Goal: Task Accomplishment & Management: Manage account settings

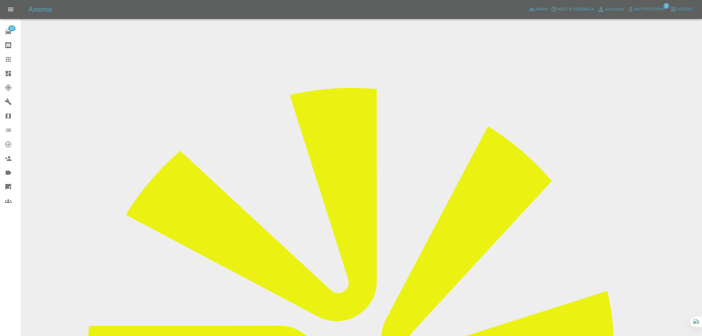
scroll to position [37, 0]
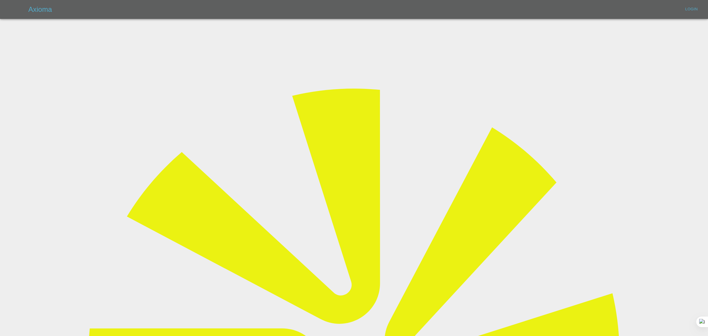
type input "bookkeeping@fifoaccounting.com"
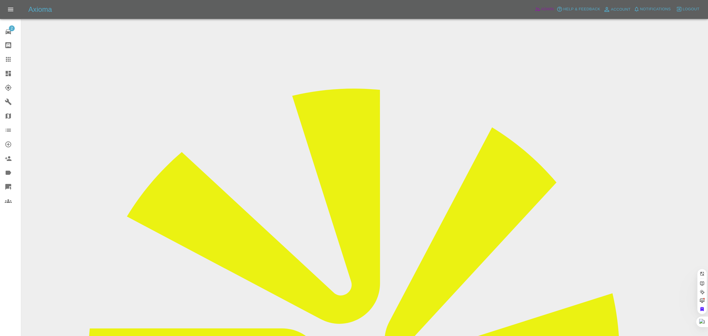
click at [544, 9] on span "Admin" at bounding box center [547, 9] width 13 height 7
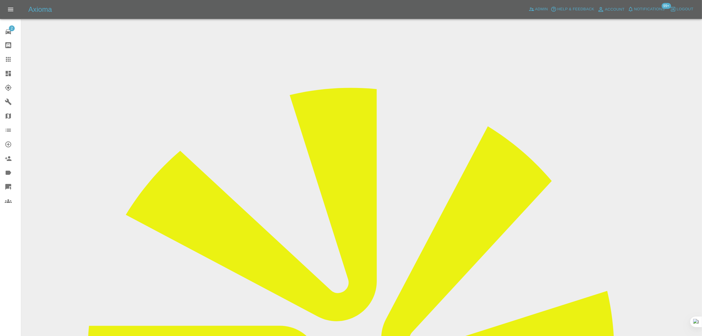
click at [9, 68] on link "Dashboard" at bounding box center [10, 73] width 21 height 14
click at [5, 57] on icon at bounding box center [8, 59] width 7 height 7
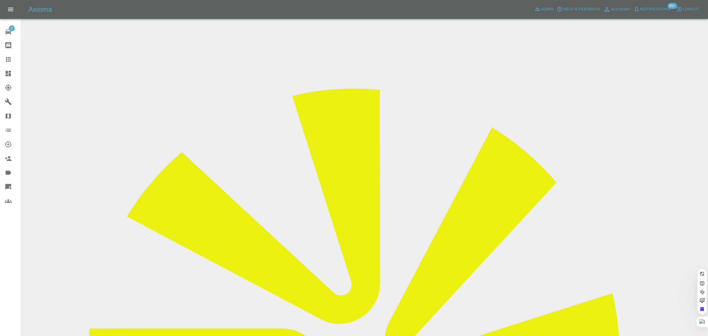
paste input "YW24PYA"
type input "YW24PYA"
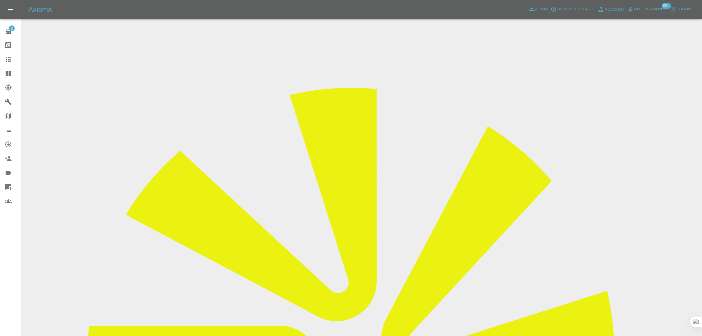
click at [0, 0] on input "Choose images" at bounding box center [0, 0] width 0 height 0
click at [0, 0] on input "Choose Videos" at bounding box center [0, 0] width 0 height 0
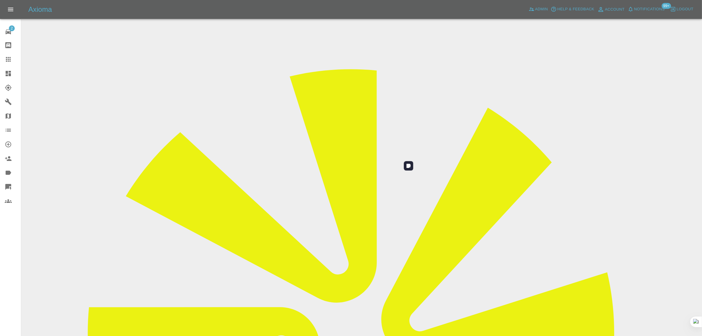
scroll to position [29, 0]
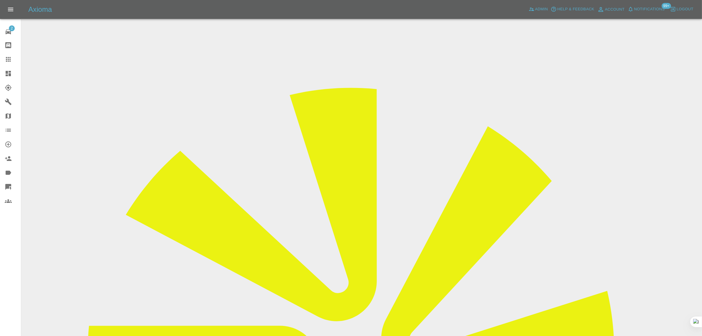
click at [8, 58] on icon at bounding box center [8, 59] width 7 height 7
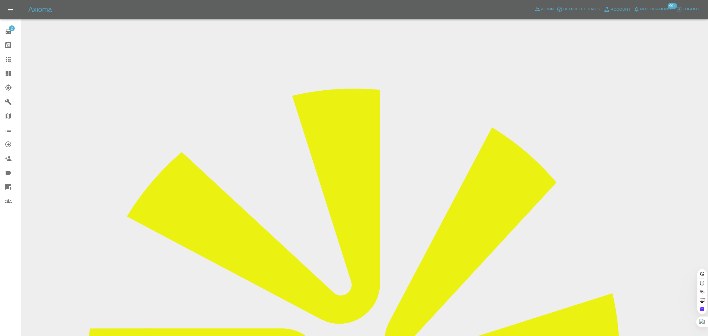
paste input "njsummerton@aol.com"
type input "njsummerton@aol.com"
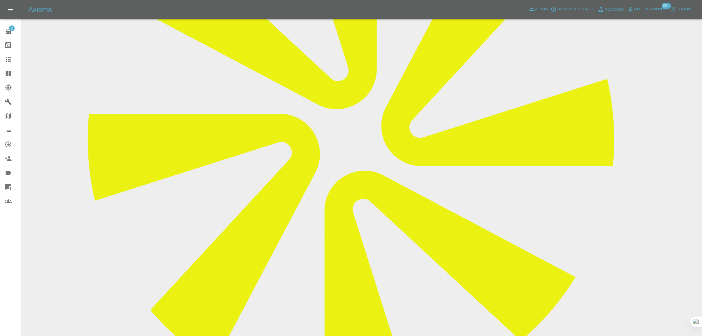
scroll to position [214, 0]
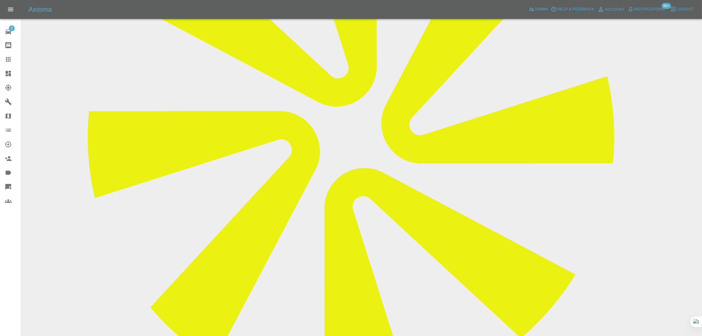
paste textarea "There is no damage,we want the cost of a wrt belt change and to know if they co…"
type textarea "There is no damage,we want the cost of a wrt belt change and to know if they co…"
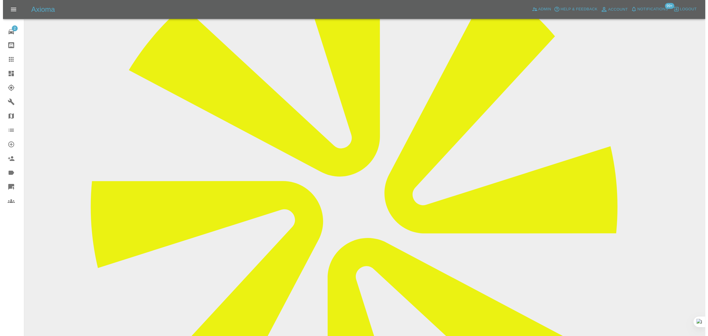
scroll to position [0, 0]
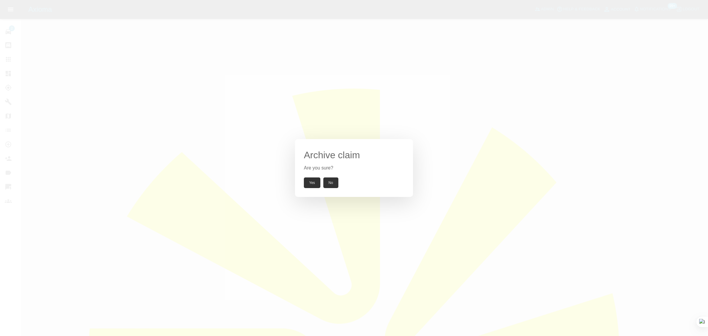
click at [315, 183] on button "Yes" at bounding box center [312, 182] width 17 height 11
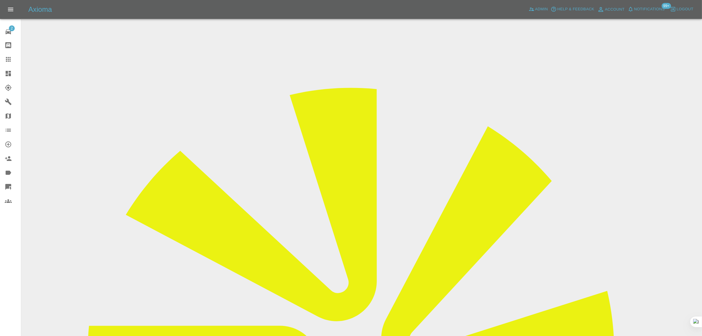
click at [3, 65] on link "Claims" at bounding box center [10, 59] width 21 height 14
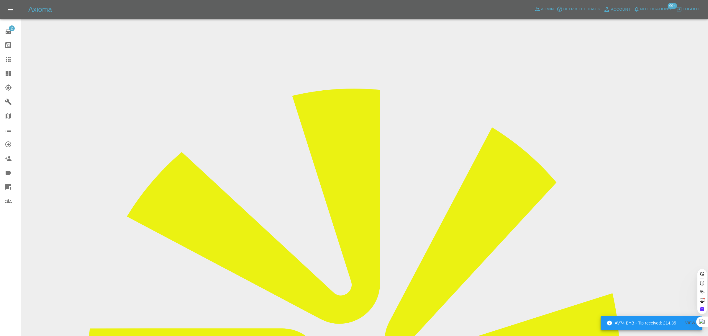
paste input "richard.south@hotmail.co.uk"
type input "richard.south@hotmail.co.uk"
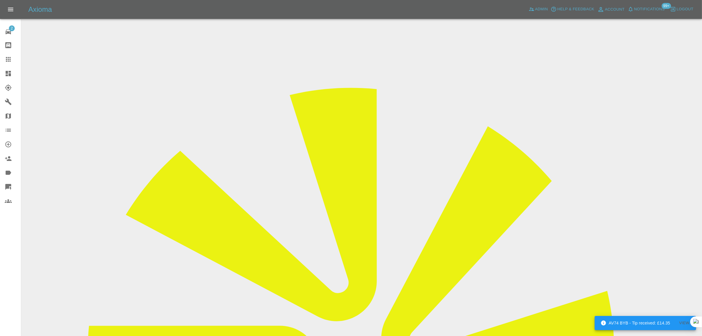
scroll to position [258, 0]
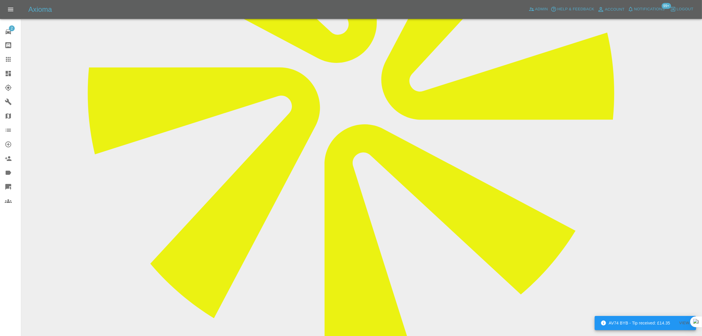
paste textarea "Hi there, repair part-complete due to incorrect pearl finish visible. Repairer …"
type textarea "Hi there, repair part-complete due to incorrect pearl finish visible. Repairer …"
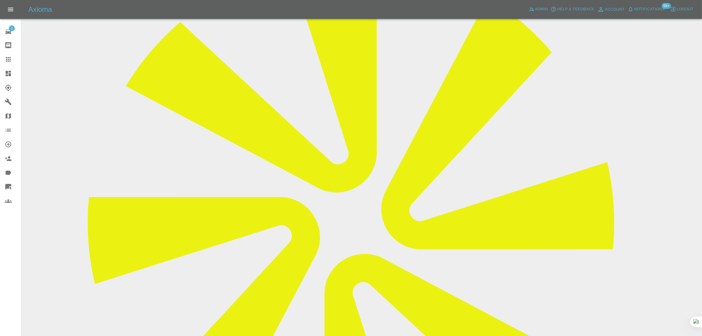
scroll to position [221, 0]
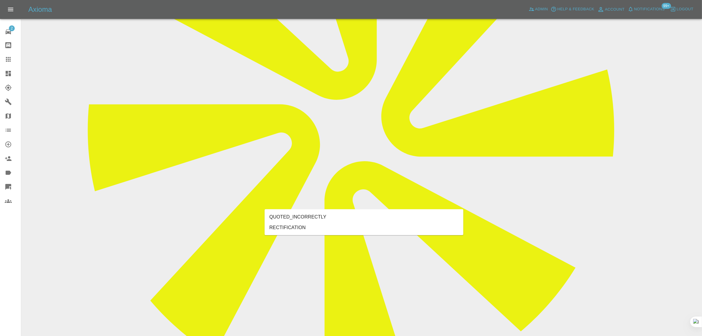
type input "rect"
click at [307, 226] on li "RECTIFICATION" at bounding box center [364, 227] width 199 height 11
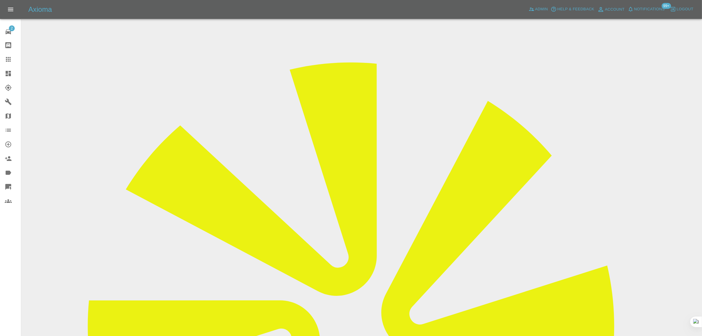
scroll to position [37, 0]
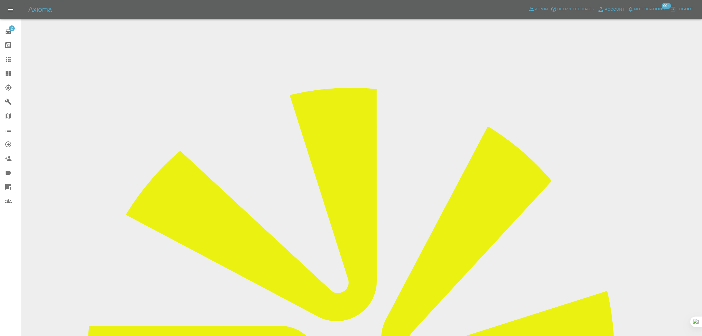
click at [0, 0] on input "Choose images" at bounding box center [0, 0] width 0 height 0
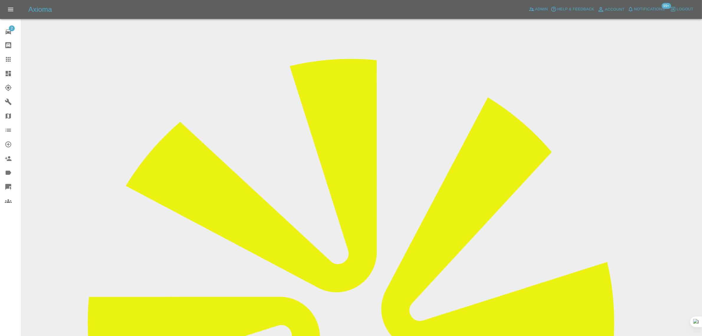
click at [5, 57] on icon at bounding box center [8, 59] width 7 height 7
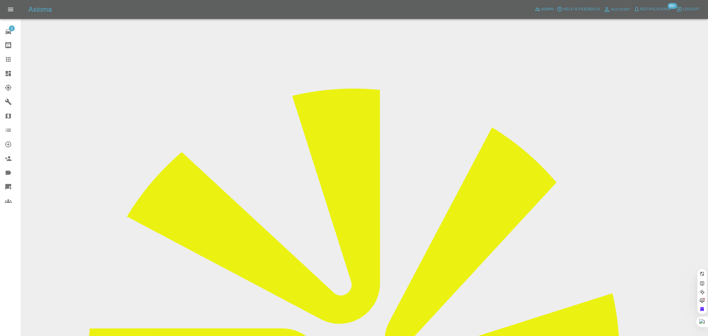
paste input "tracyaw01@gmail.com"
type input "tracyaw01@gmail.com"
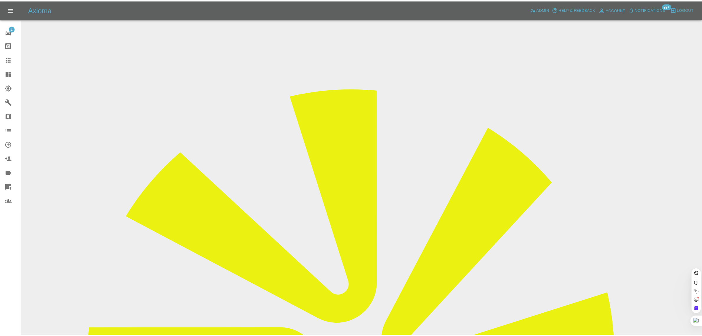
scroll to position [0, 0]
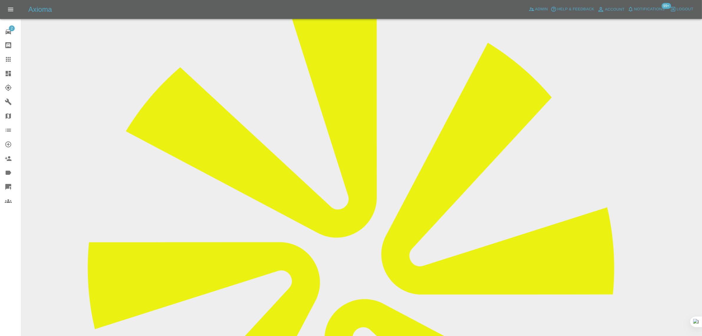
scroll to position [214, 0]
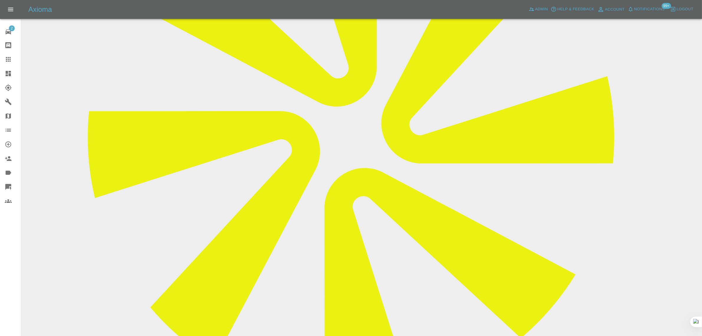
paste textarea "There is no damage to my car just want to know cost of replacing drivers air bag"
type textarea "There is no damage to my car just want to know cost of replacing drivers air bag"
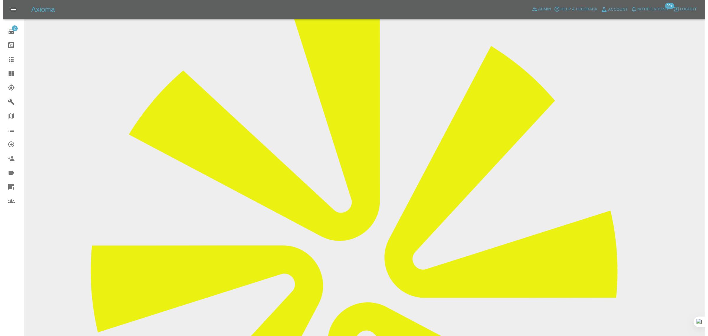
scroll to position [0, 0]
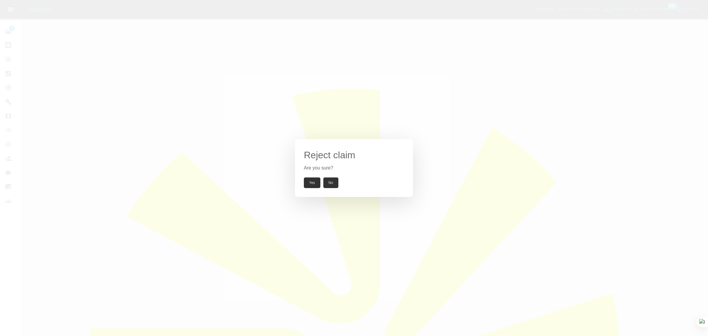
click at [316, 183] on button "Yes" at bounding box center [312, 182] width 17 height 11
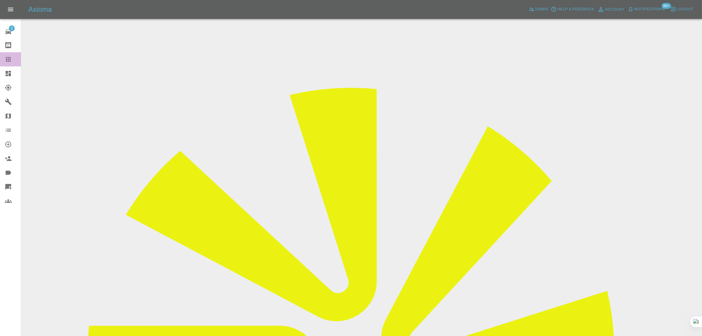
click at [12, 59] on div at bounding box center [13, 59] width 17 height 7
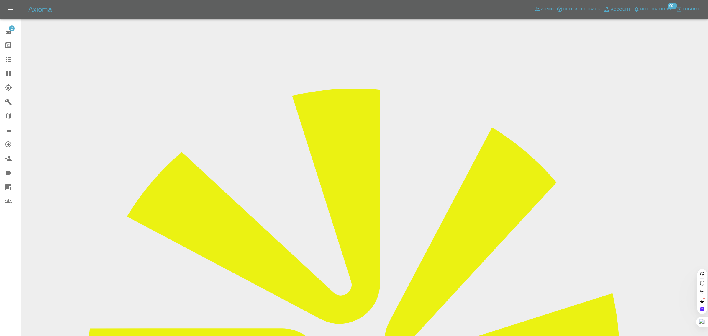
paste input "marian.dawkins@btinternet.com"
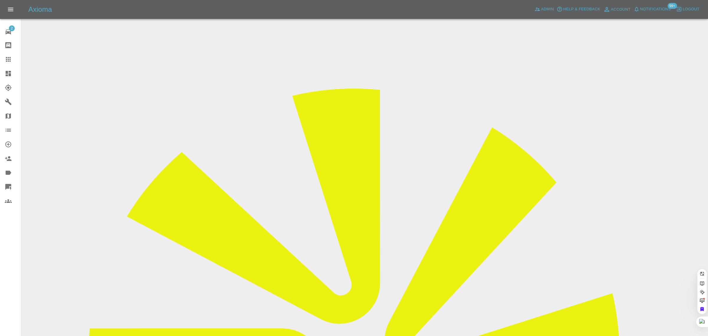
type input "marian.dawkins@btinternet.com"
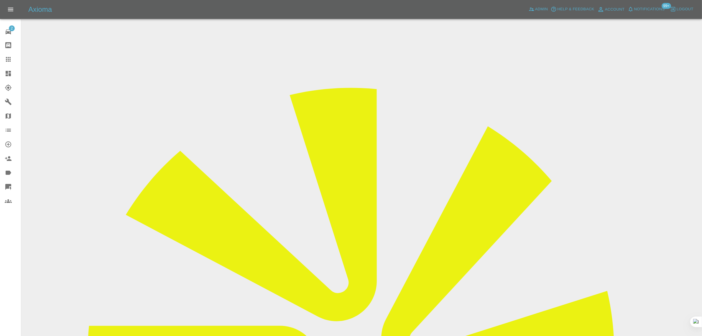
click at [0, 0] on input "Choose images" at bounding box center [0, 0] width 0 height 0
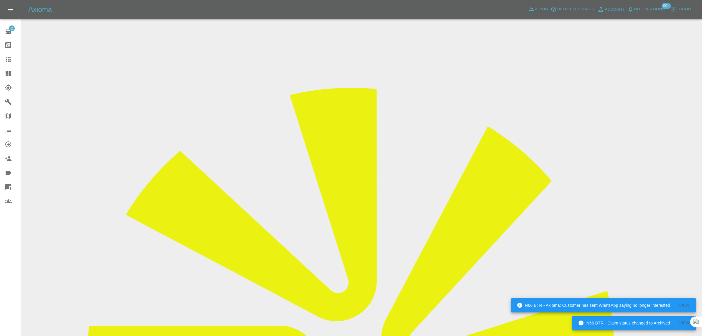
click at [7, 64] on link "Claims" at bounding box center [10, 59] width 21 height 14
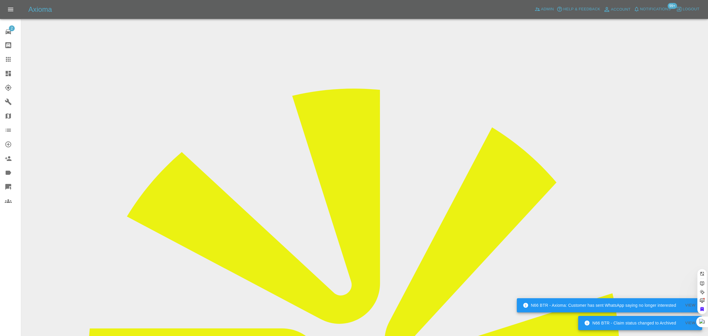
paste input "l.sanderson1@btinternet.com"
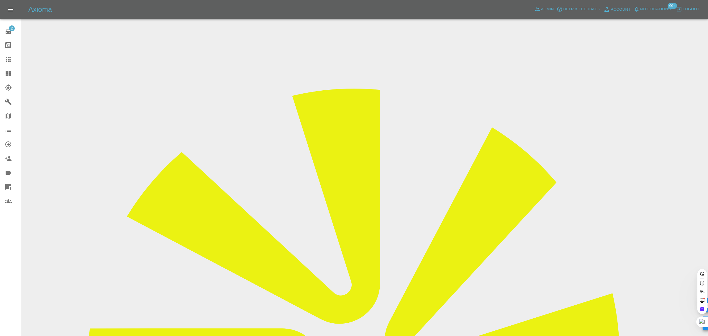
type input "l.sanderson1@btinternet.com"
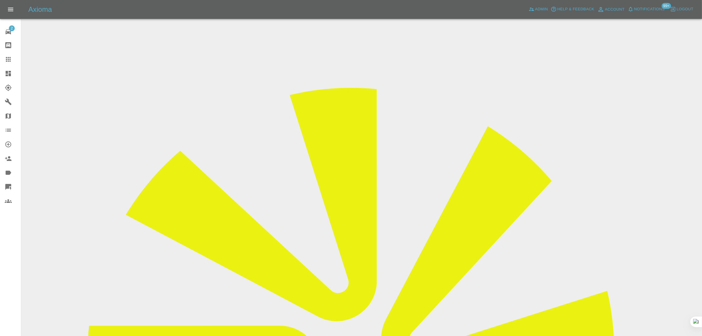
click at [11, 62] on icon at bounding box center [8, 59] width 7 height 7
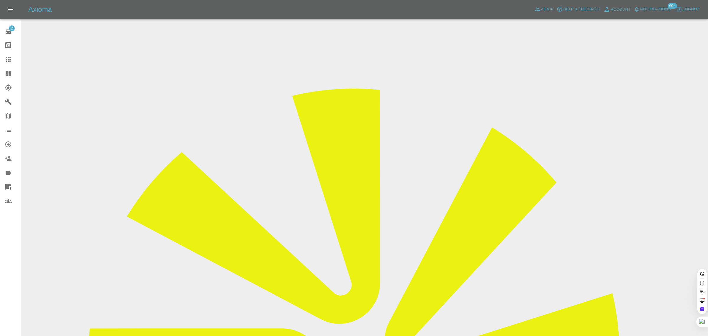
paste input "marksmith2442@hotmail.co.uk"
type input "marksmith2442@hotmail.co.u"
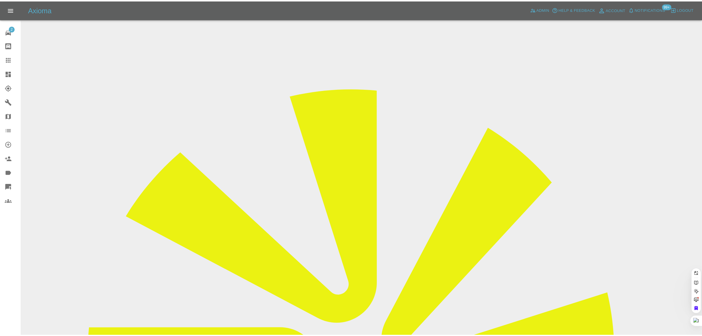
scroll to position [0, 16]
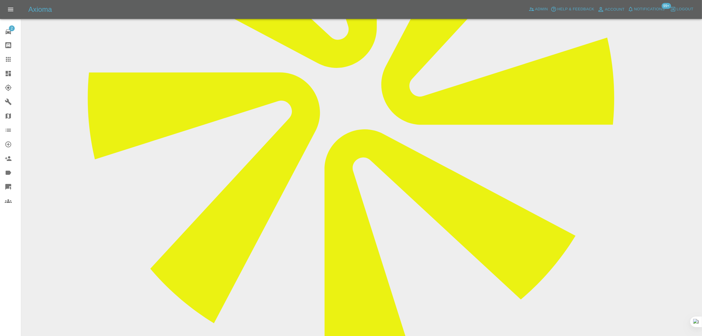
scroll to position [332, 0]
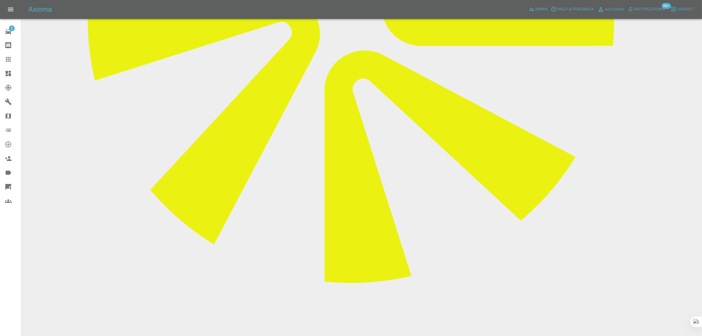
paste textarea "From: marksmith2442@hotmail.co.uk Sent: 2025-08-24 12:25:50.454000+00:00 To: Ax…"
type textarea "From: marksmith2442@hotmail.co.uk Sent: 2025-08-24 12:25:50.454000+00:00 To: Ax…"
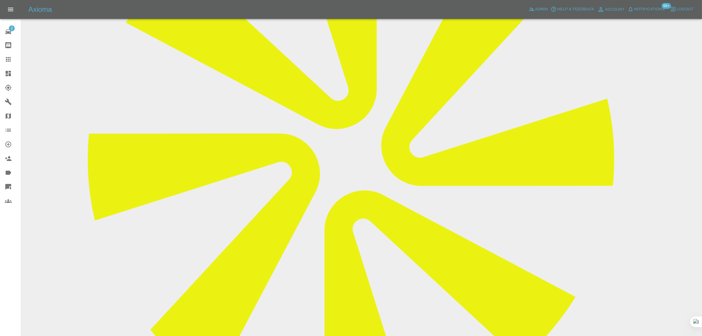
scroll to position [74, 0]
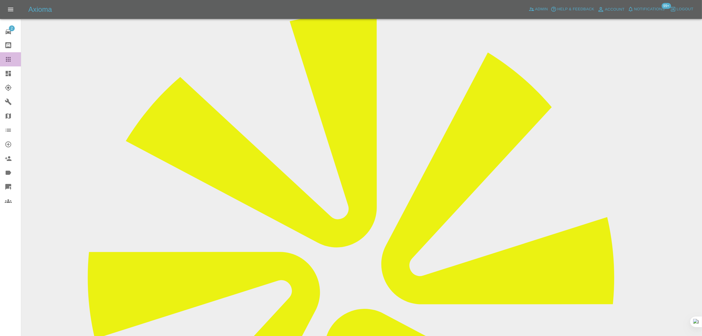
click at [9, 56] on icon at bounding box center [8, 59] width 7 height 7
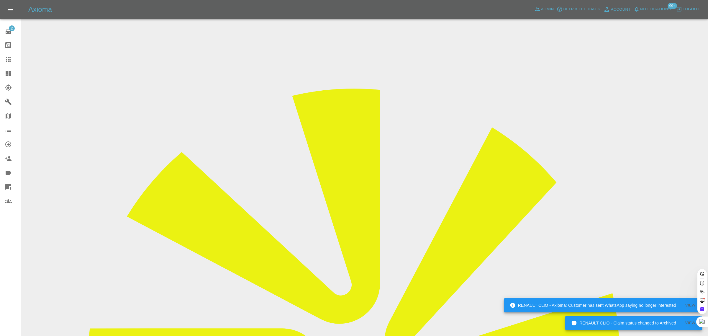
paste input "Chris@crystalscoaches.com"
type input "Chris@crystalscoaches.com"
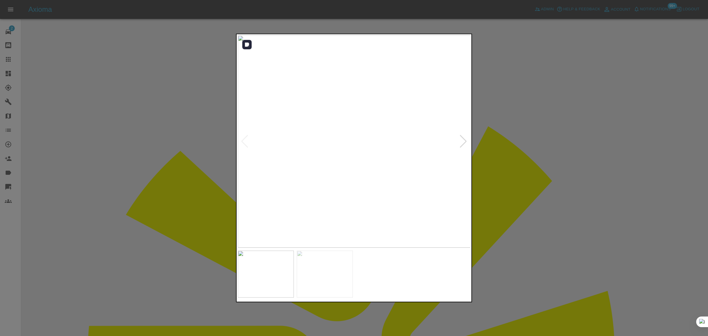
click at [465, 146] on div at bounding box center [463, 141] width 8 height 13
click at [465, 145] on img at bounding box center [354, 141] width 233 height 212
click at [529, 164] on div at bounding box center [354, 168] width 708 height 336
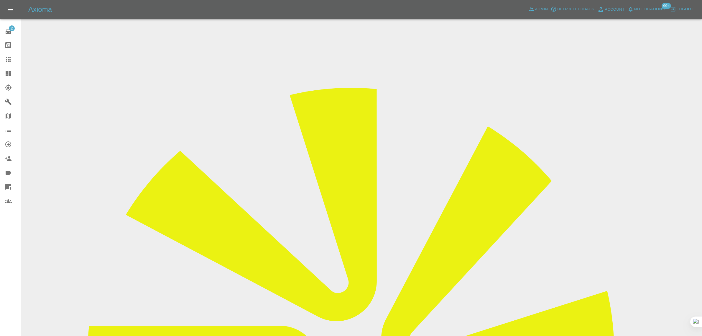
click at [9, 59] on icon at bounding box center [8, 59] width 5 height 5
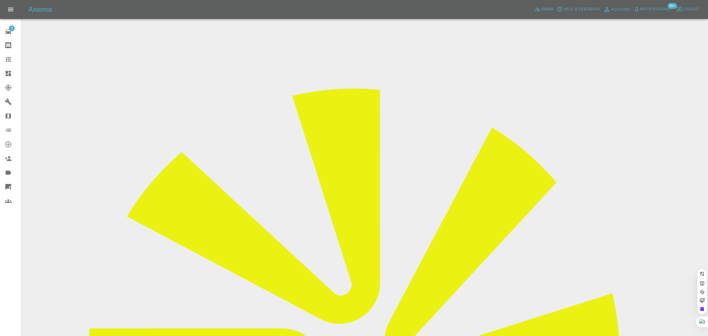
paste input "samward628@gmail.com"
type input "samward628@gmail.com"
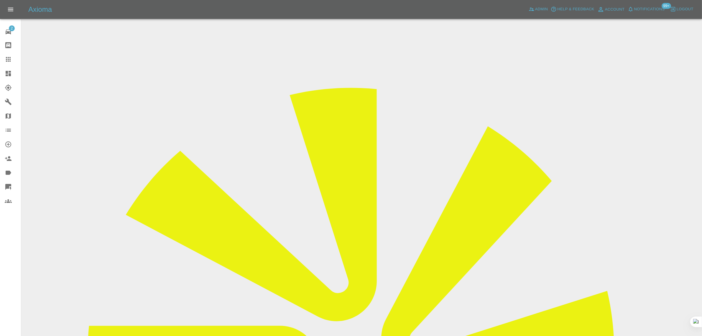
drag, startPoint x: 566, startPoint y: 89, endPoint x: 367, endPoint y: 295, distance: 285.9
copy td "LMF Sm"
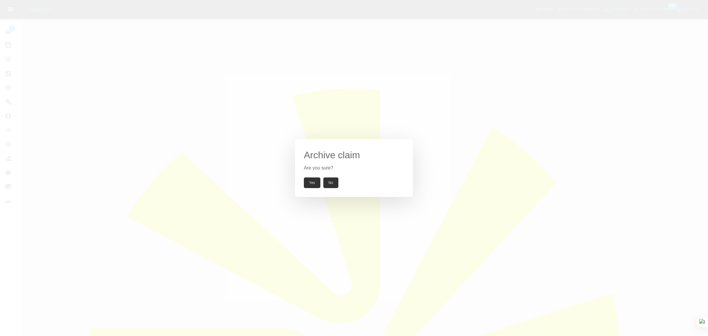
click at [309, 187] on button "Yes" at bounding box center [312, 182] width 17 height 11
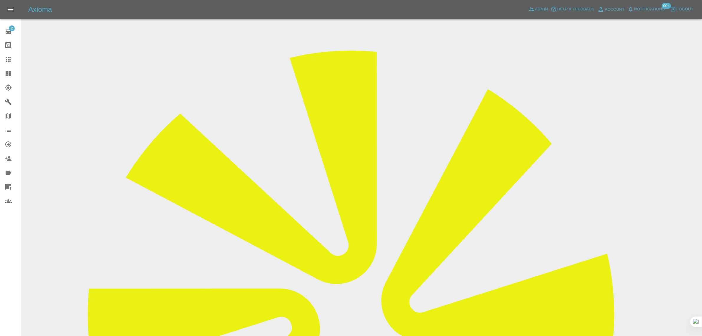
scroll to position [184, 0]
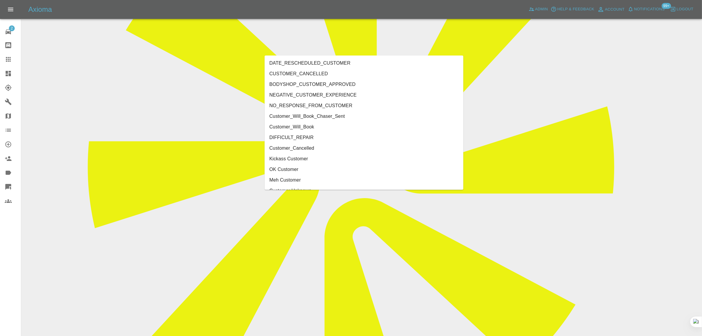
type input "cus"
click at [300, 140] on li "Customer_Cancelled" at bounding box center [364, 137] width 199 height 11
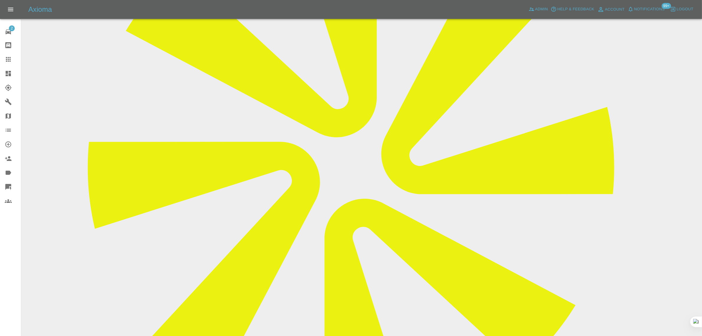
scroll to position [37, 0]
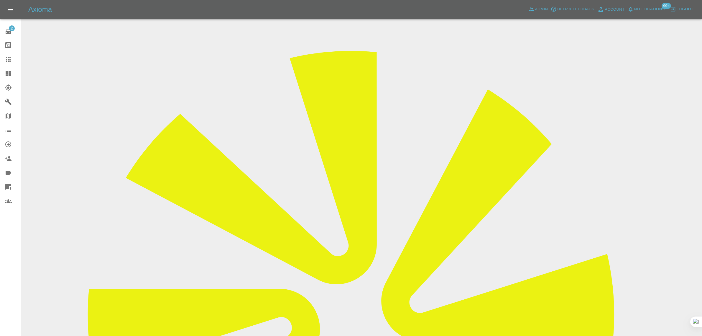
drag, startPoint x: 263, startPoint y: 67, endPoint x: 372, endPoint y: 70, distance: 108.6
drag, startPoint x: 368, startPoint y: 65, endPoint x: 264, endPoint y: 63, distance: 103.8
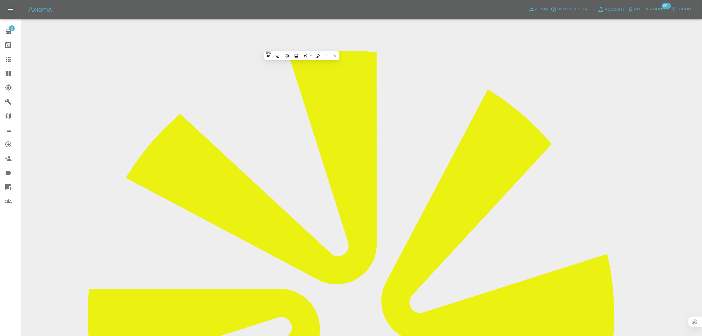
copy tr "Registration plates YS74NZK"
drag, startPoint x: 264, startPoint y: 120, endPoint x: 369, endPoint y: 133, distance: 105.8
copy tbody "Vehicle Location S60 5SB Driver Sam Ward"
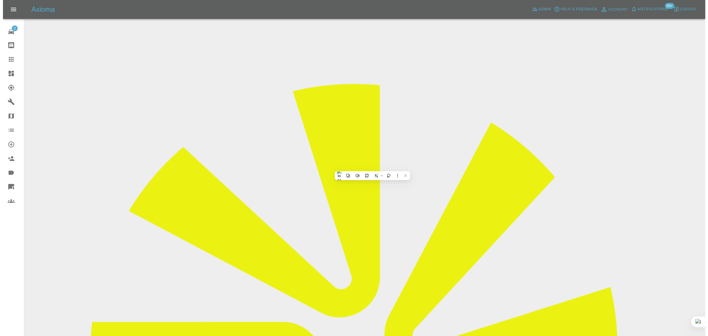
scroll to position [0, 0]
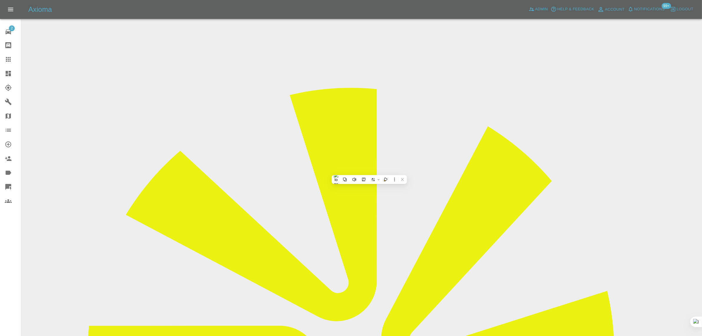
drag, startPoint x: 486, startPoint y: 251, endPoint x: 630, endPoint y: 248, distance: 144.5
copy tr "Repair Date 26/08/2025"
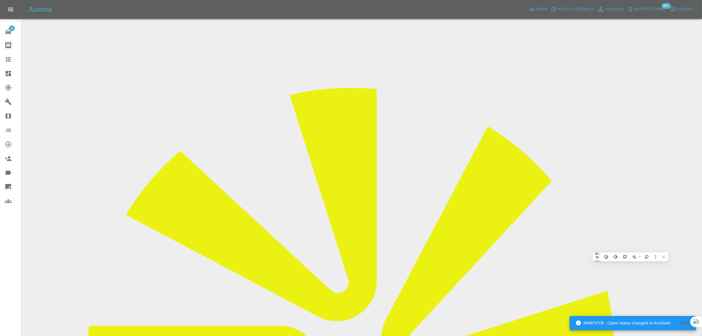
click at [7, 61] on icon at bounding box center [8, 59] width 5 height 5
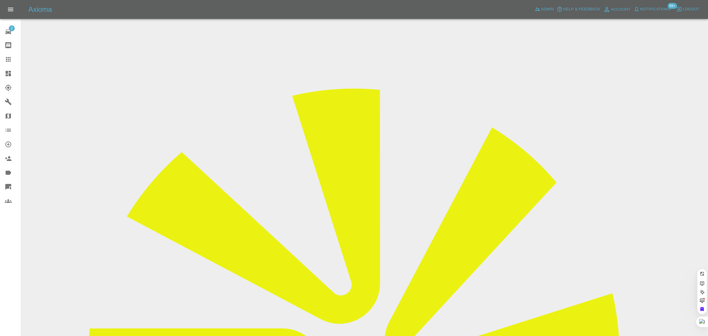
paste input "paulplattfc@hotmail.co.uk"
type input "paulplattfc@hotmail.co.uk"
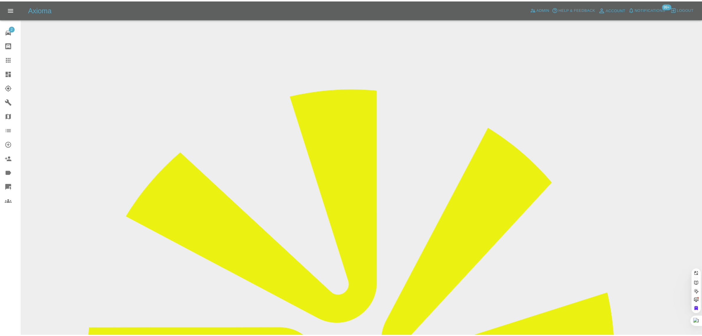
scroll to position [0, 7]
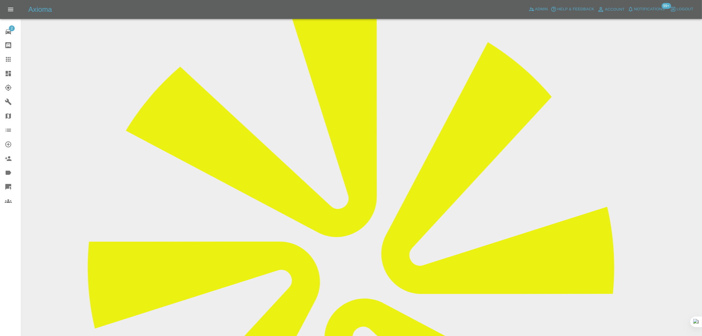
scroll to position [258, 0]
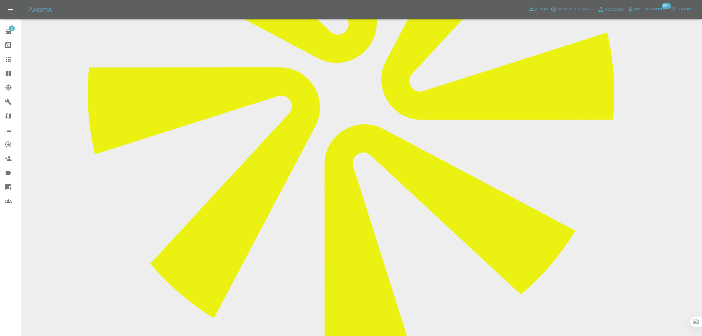
paste textarea "Hi , I have booked my car in for repair today 25/8/25 and my repair guy is Lait…"
type textarea "Hi , I have booked my car in for repair today 25/8/25 and my repair guy is Lait…"
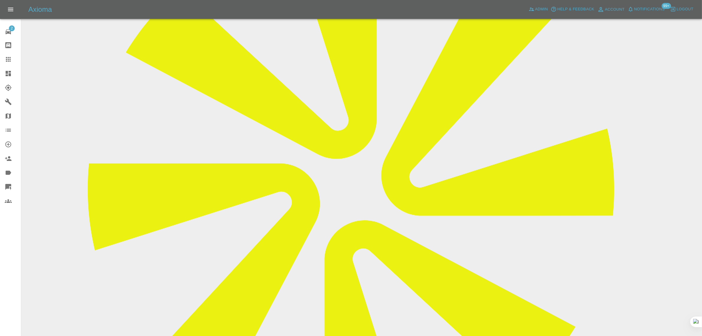
scroll to position [37, 0]
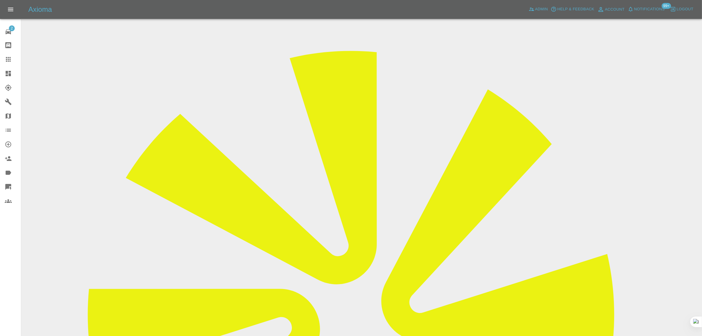
drag, startPoint x: 547, startPoint y: 57, endPoint x: 591, endPoint y: 51, distance: 44.9
copy td "Sprayway Smart Repa"
click at [9, 59] on icon at bounding box center [8, 59] width 5 height 5
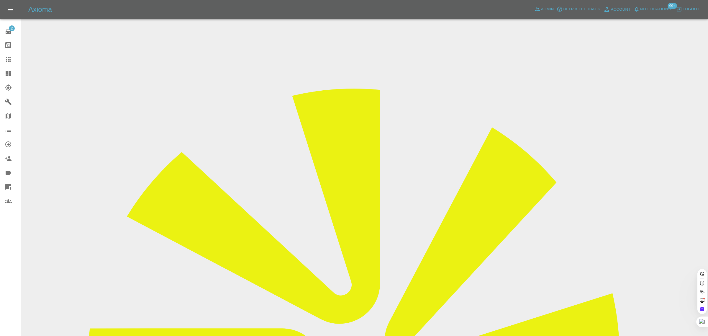
paste input "andybtsn@gmail.com"
type input "andybtsn@gmail.co"
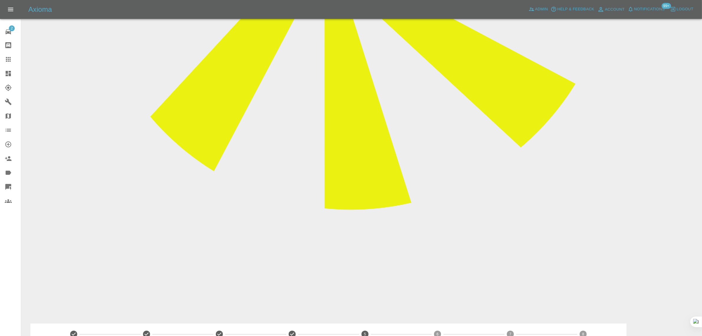
scroll to position [405, 0]
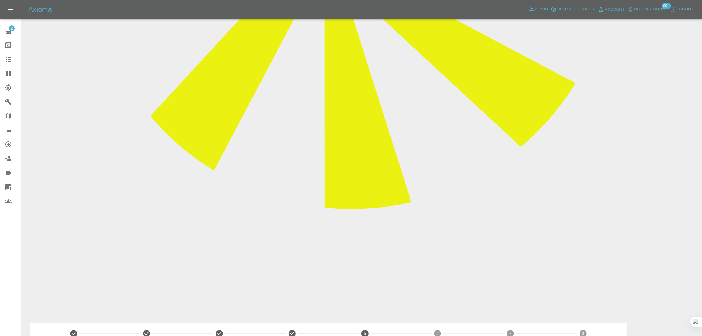
paste textarea "Having read your email again, Imogen, what are you actually helping me with? I’…"
type textarea "Having read your email again, Imogen, what are you actually helping me with? I’…"
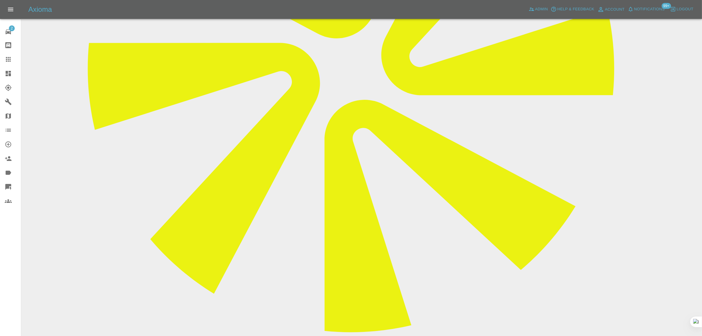
scroll to position [184, 0]
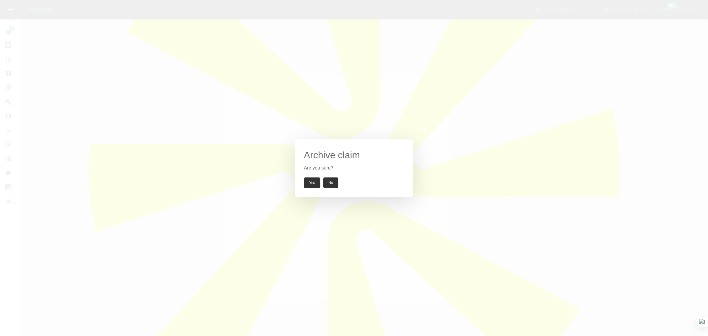
click at [310, 180] on button "Yes" at bounding box center [312, 182] width 17 height 11
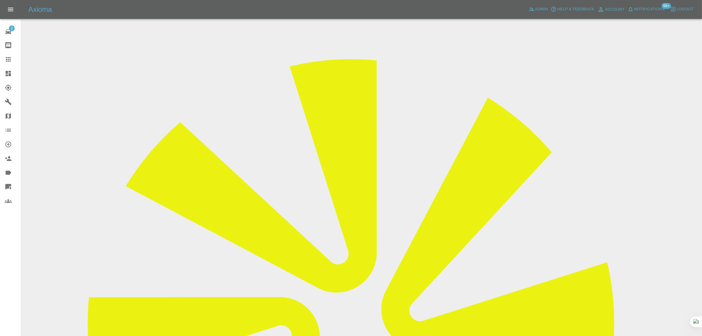
scroll to position [0, 0]
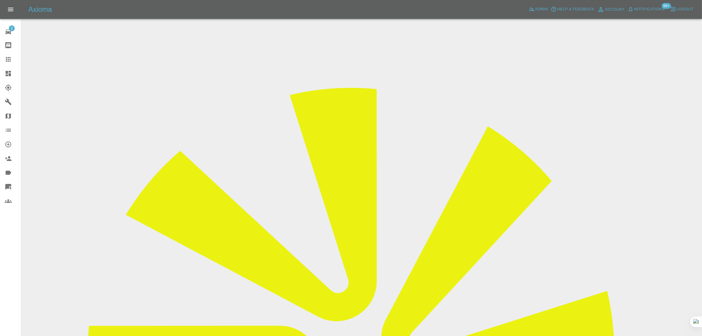
drag, startPoint x: 372, startPoint y: 198, endPoint x: 428, endPoint y: 198, distance: 56.0
copy tr "andybtsn@gmail.com"
click at [12, 58] on div at bounding box center [13, 59] width 17 height 7
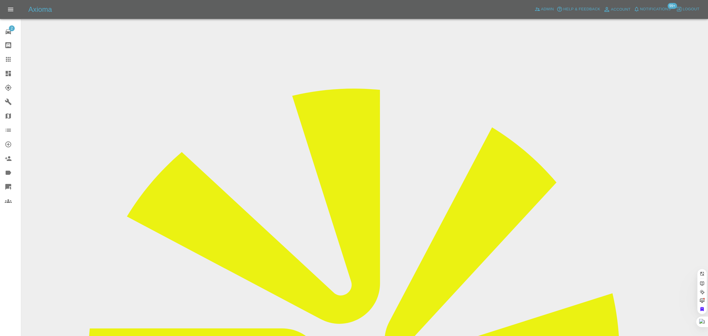
paste input "adrianb246@yahoo.co.uk"
type input "adrianb246@yahoo.co.u"
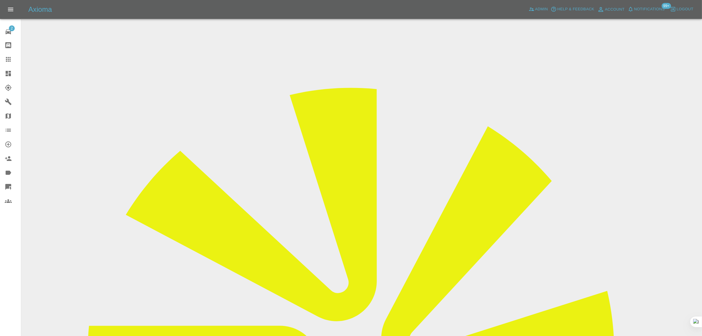
drag, startPoint x: 562, startPoint y: 88, endPoint x: 595, endPoint y: 89, distance: 33.0
copy tr "Pro Paint Soluti"
click at [8, 56] on icon at bounding box center [8, 59] width 7 height 7
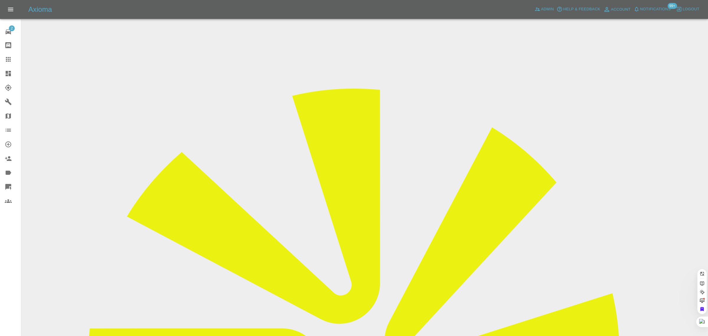
paste input "[PERSON_NAME][EMAIL_ADDRESS][DOMAIN_NAME]"
type input "[PERSON_NAME][EMAIL_ADDRESS][DOMAIN_NAME]"
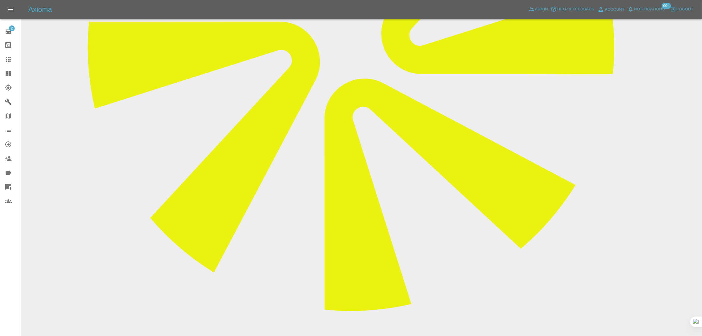
scroll to position [311, 0]
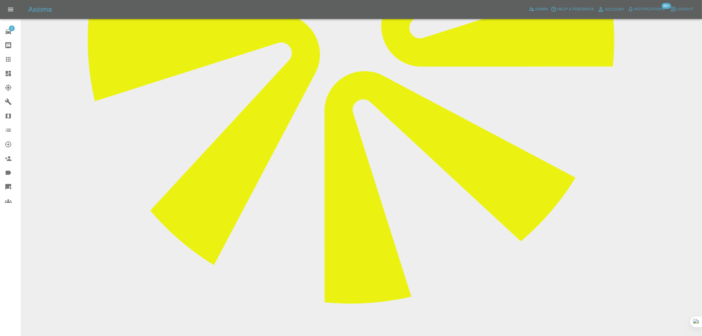
paste textarea "Here are some more pics of the damaged area, the upper part of bumber has come …"
type textarea "Here are some more pics of the damaged area, the upper part of bumber has come …"
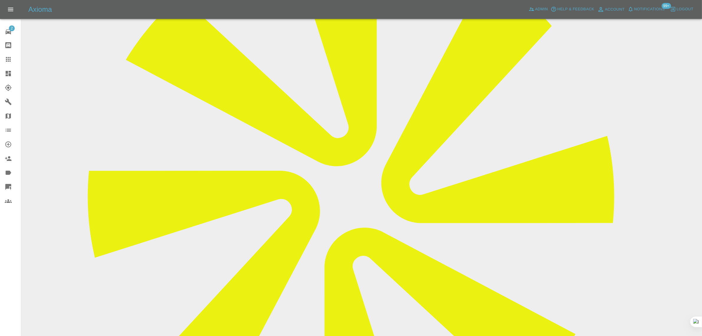
scroll to position [0, 0]
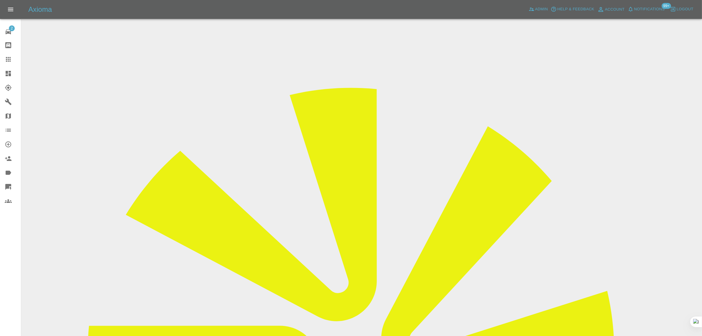
click at [0, 0] on input "Choose images" at bounding box center [0, 0] width 0 height 0
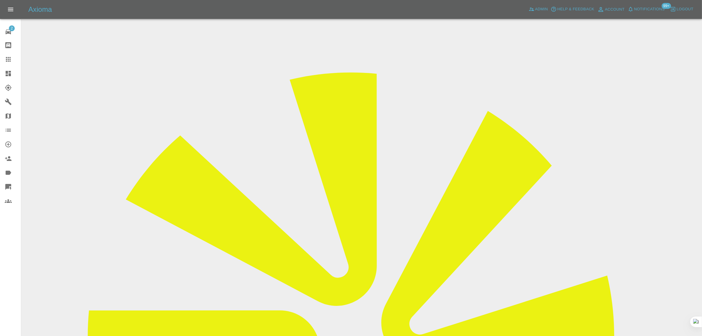
scroll to position [29, 0]
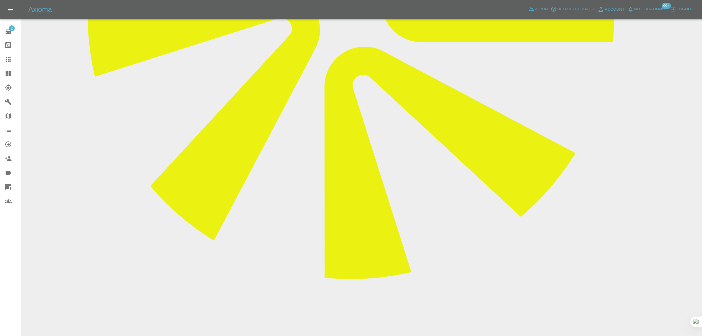
scroll to position [336, 0]
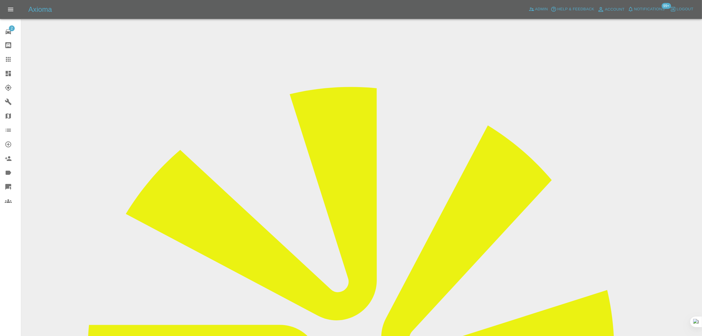
scroll to position [0, 0]
